Goal: Task Accomplishment & Management: Use online tool/utility

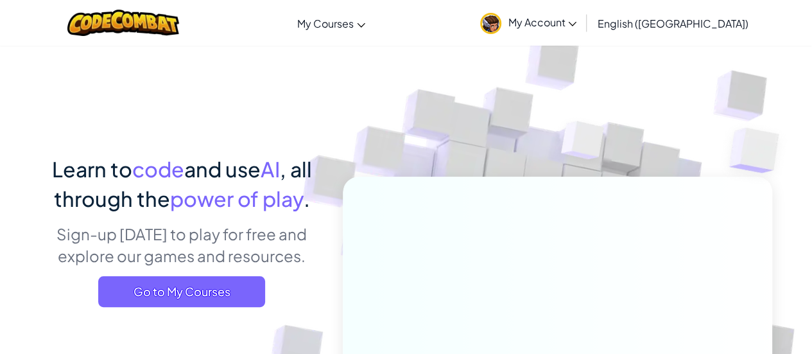
click at [576, 19] on span "My Account" at bounding box center [542, 21] width 69 height 13
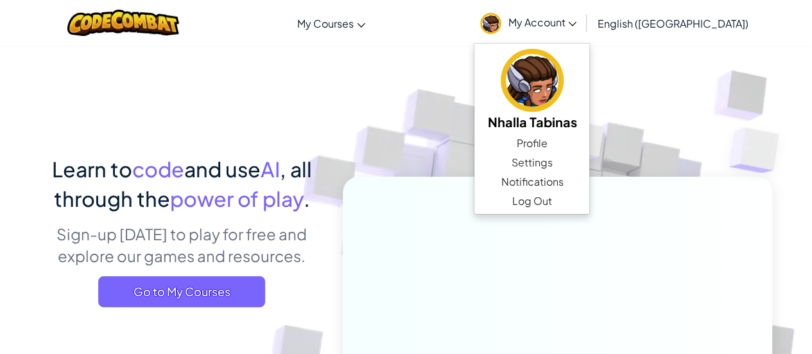
click at [488, 97] on img at bounding box center [548, 282] width 713 height 713
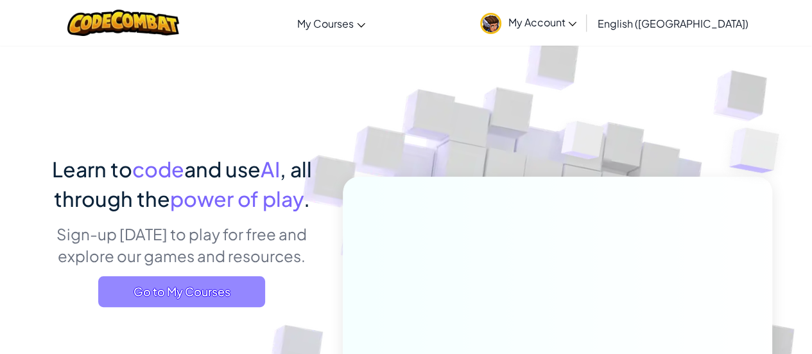
click at [229, 288] on span "Go to My Courses" at bounding box center [181, 291] width 167 height 31
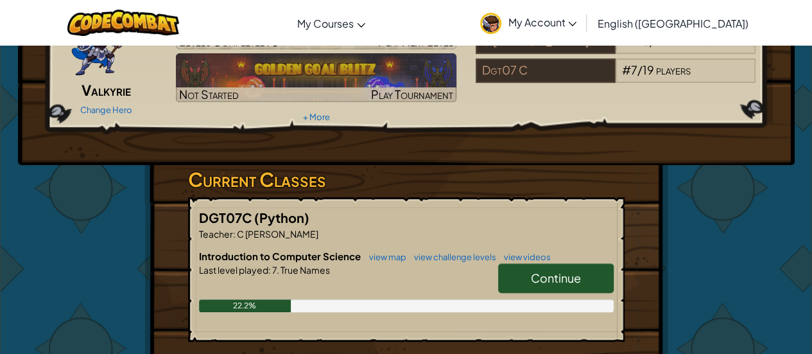
scroll to position [132, 0]
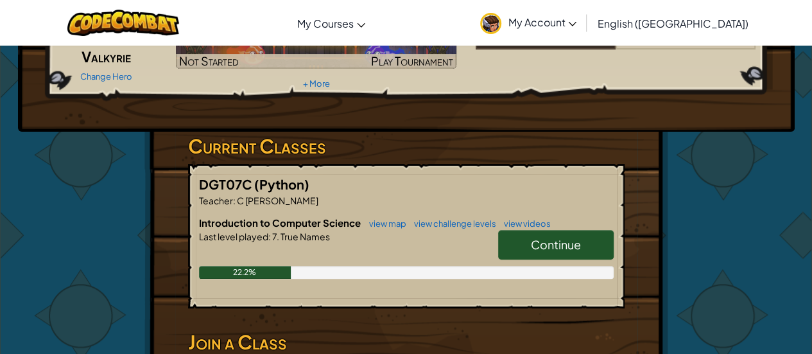
click at [556, 234] on link "Continue" at bounding box center [556, 245] width 116 height 30
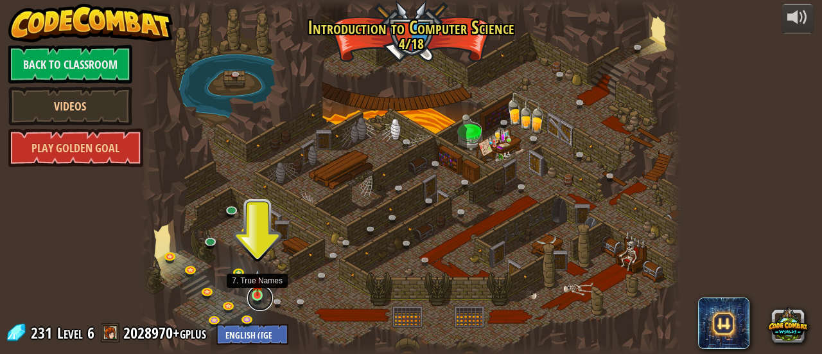
click at [259, 297] on link at bounding box center [260, 298] width 26 height 26
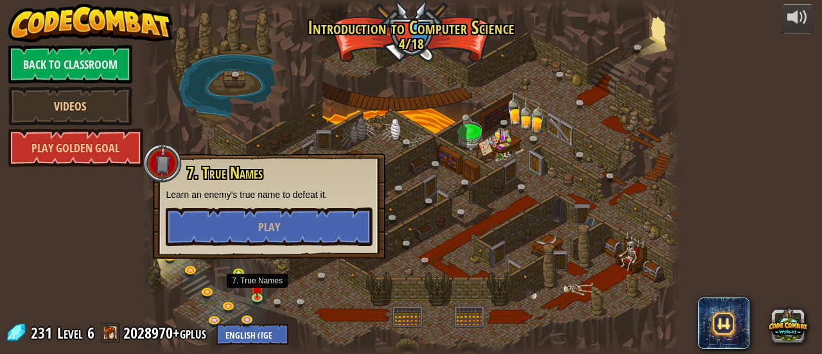
click at [314, 259] on div at bounding box center [410, 177] width 541 height 354
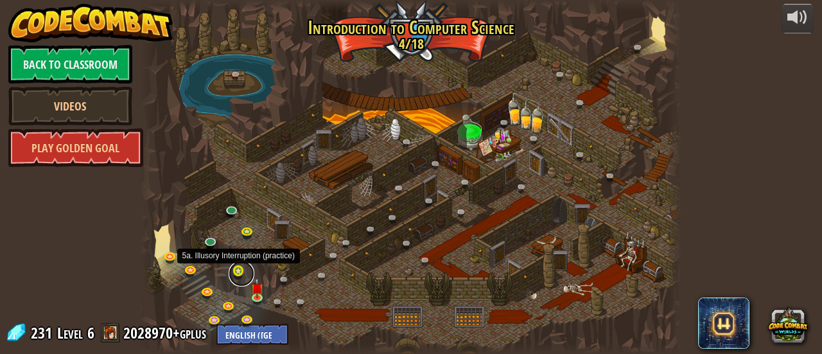
click at [240, 272] on link at bounding box center [242, 274] width 26 height 26
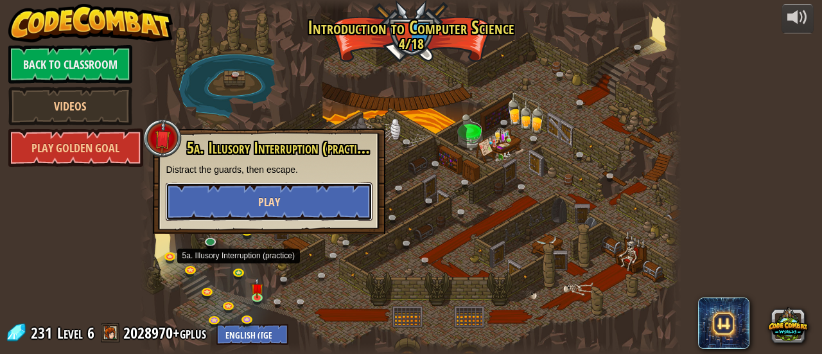
click at [294, 206] on button "Play" at bounding box center [269, 201] width 207 height 39
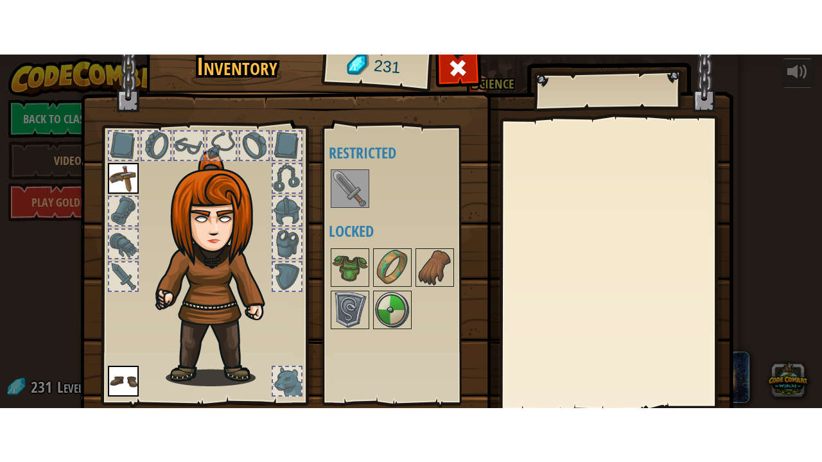
scroll to position [89, 0]
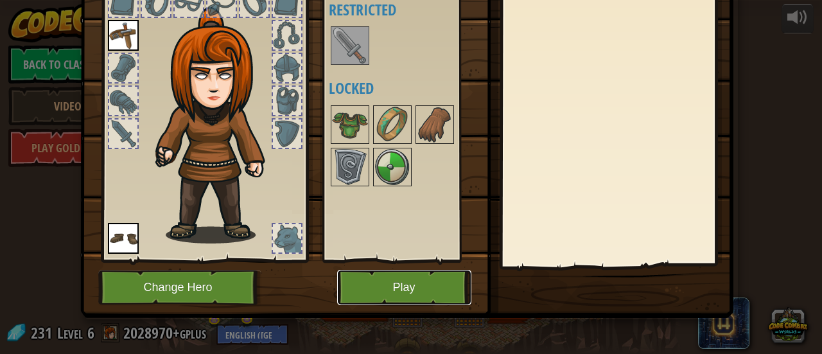
click at [390, 281] on button "Play" at bounding box center [404, 287] width 134 height 35
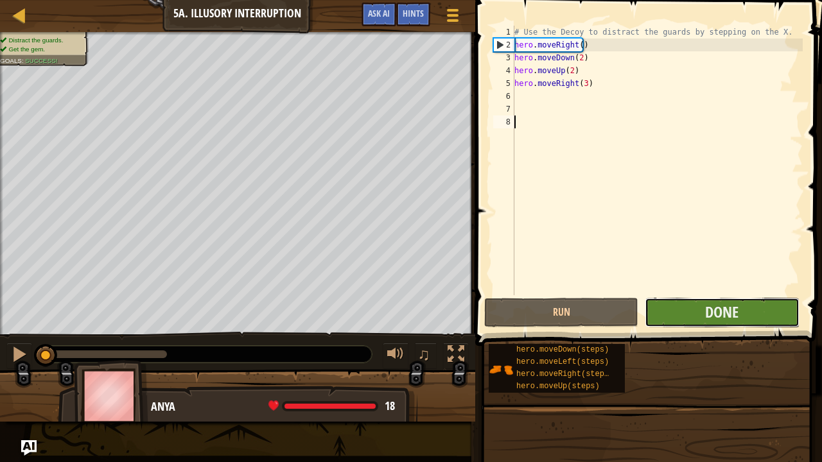
click at [690, 311] on button "Done" at bounding box center [721, 313] width 154 height 30
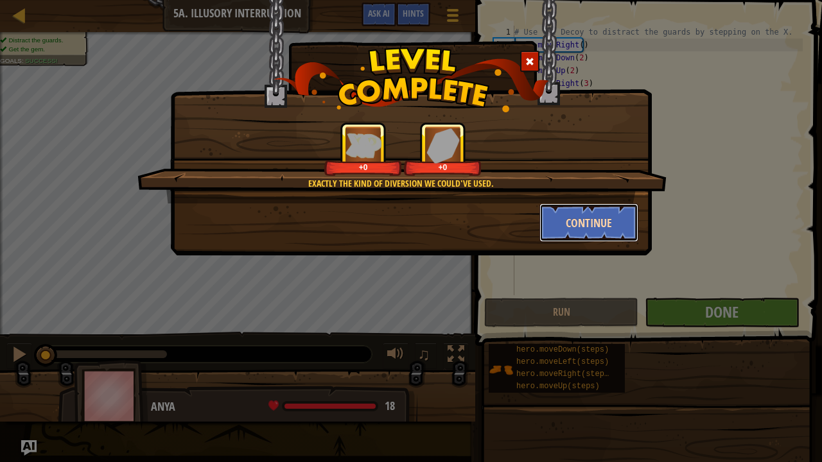
click at [588, 208] on button "Continue" at bounding box center [588, 222] width 99 height 39
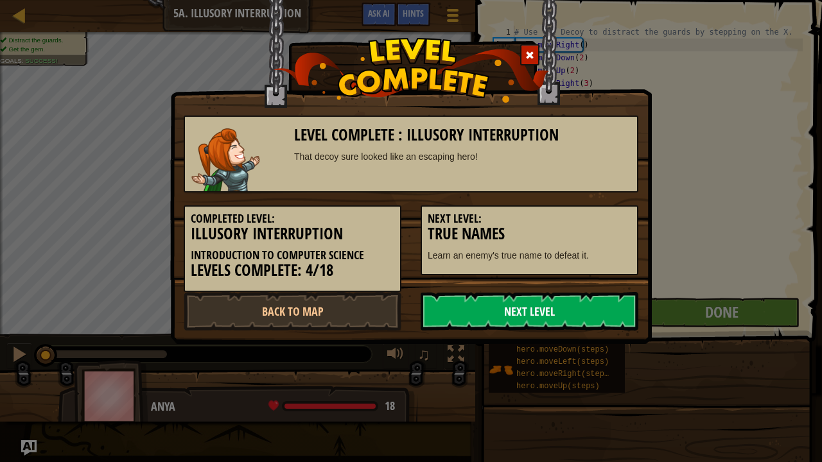
click at [526, 303] on link "Next Level" at bounding box center [529, 311] width 218 height 39
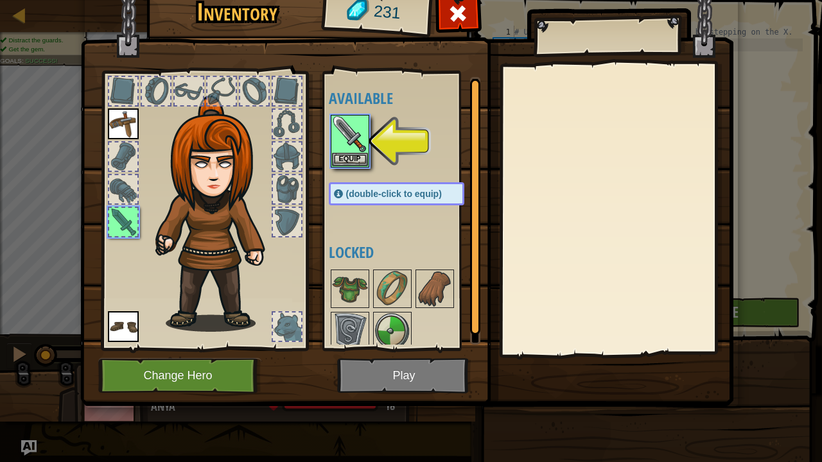
click at [405, 353] on img at bounding box center [406, 173] width 653 height 466
click at [343, 154] on button "Equip" at bounding box center [350, 158] width 36 height 13
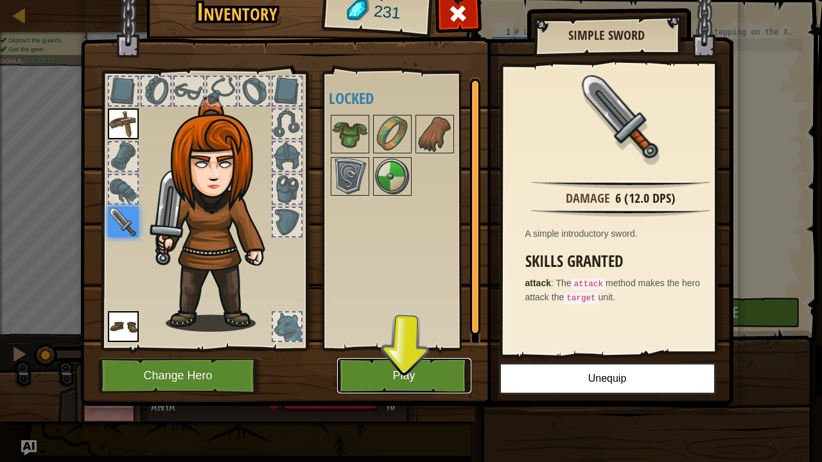
click at [406, 353] on button "Play" at bounding box center [404, 375] width 134 height 35
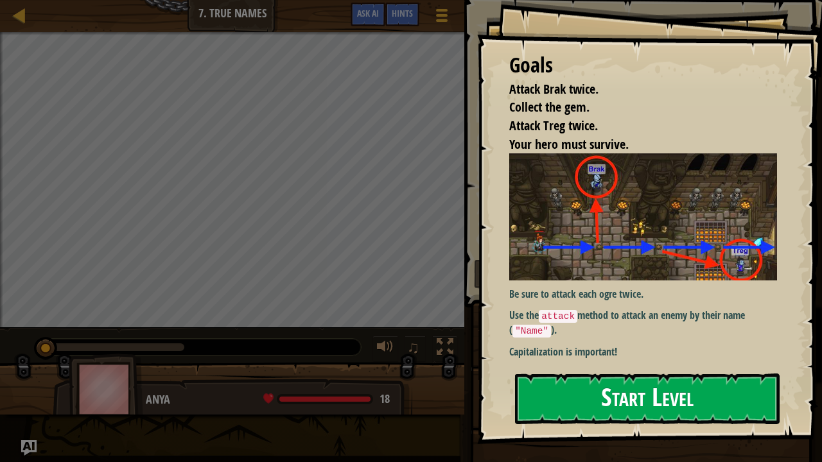
click at [562, 353] on button "Start Level" at bounding box center [647, 399] width 264 height 51
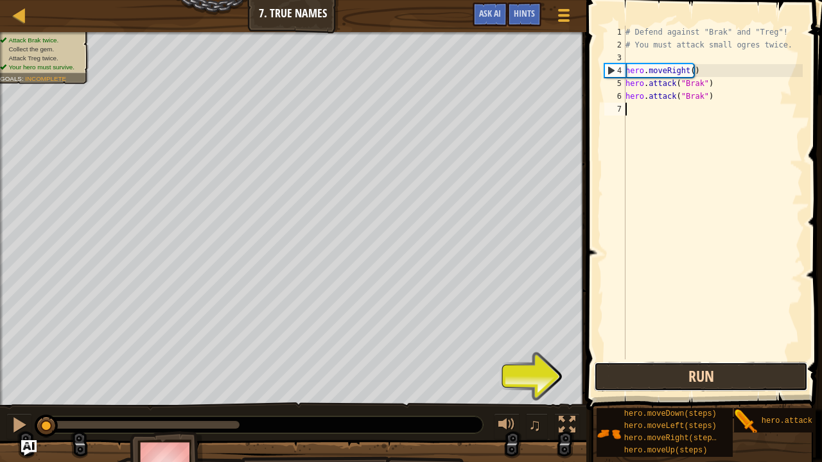
click at [709, 353] on button "Run" at bounding box center [701, 377] width 214 height 30
